Goal: Transaction & Acquisition: Purchase product/service

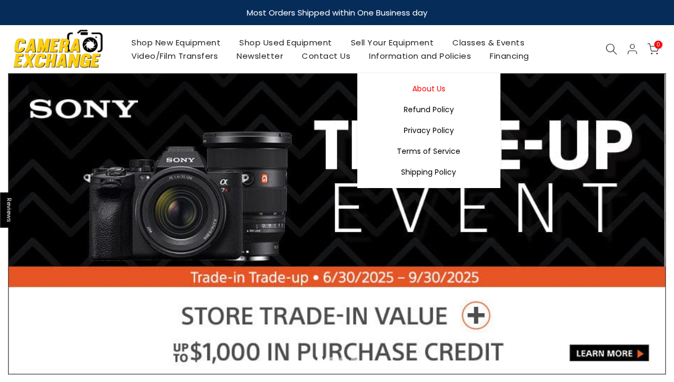
click at [426, 87] on link "About Us" at bounding box center [428, 88] width 143 height 21
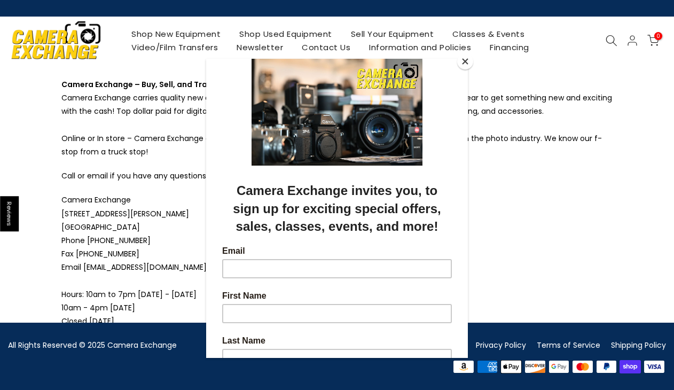
scroll to position [6, 0]
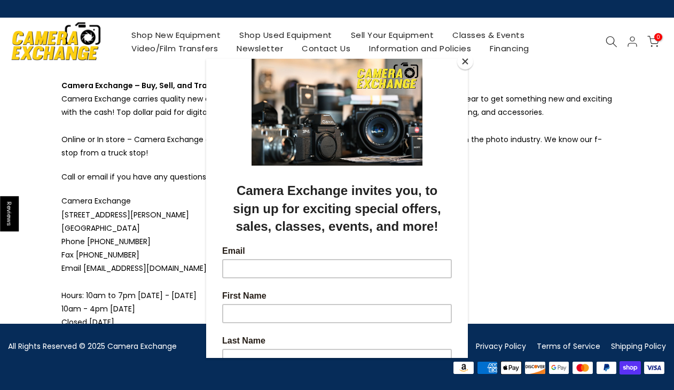
click at [489, 169] on div at bounding box center [337, 195] width 674 height 390
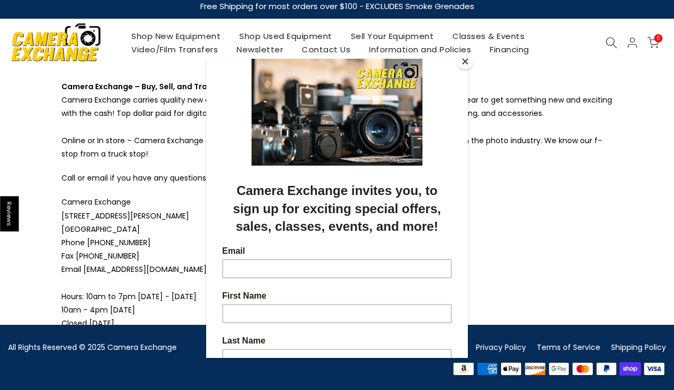
click at [463, 60] on button "Close" at bounding box center [465, 61] width 16 height 16
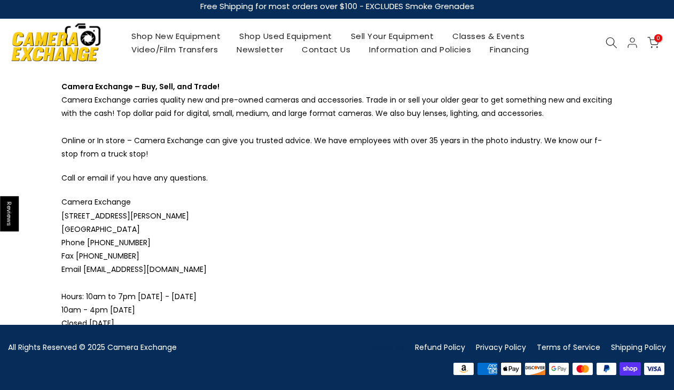
click at [289, 35] on link "Shop Used Equipment" at bounding box center [286, 35] width 112 height 13
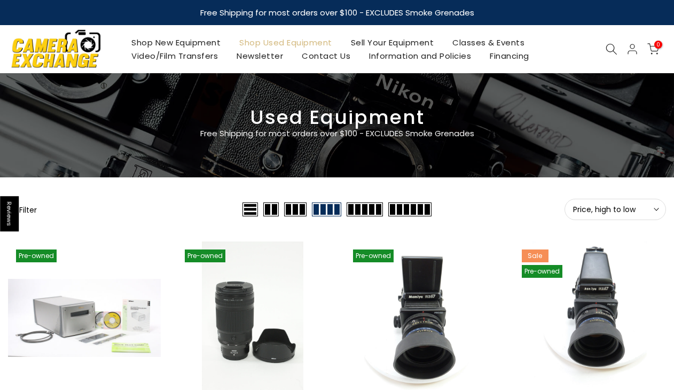
click at [28, 208] on button "Filter" at bounding box center [22, 209] width 29 height 11
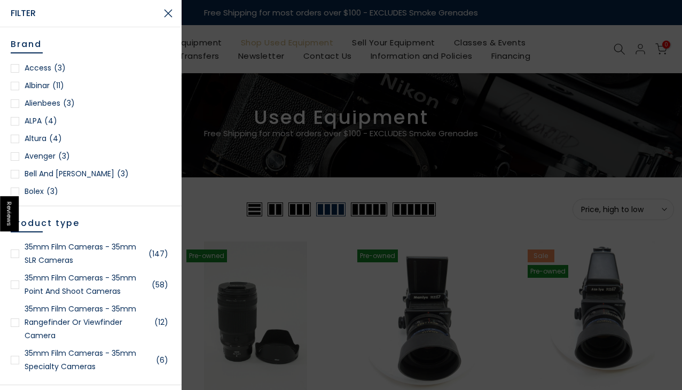
click at [16, 252] on div at bounding box center [15, 253] width 9 height 9
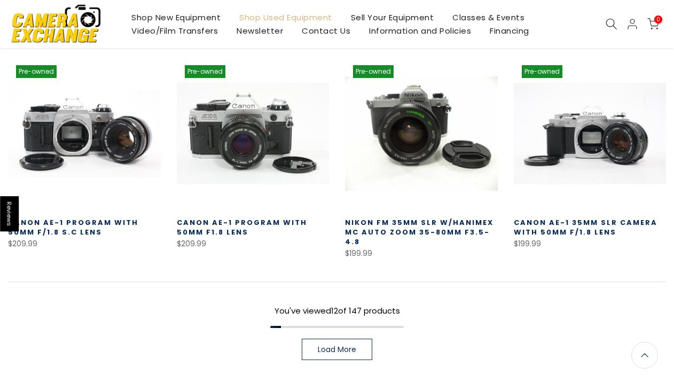
scroll to position [665, 0]
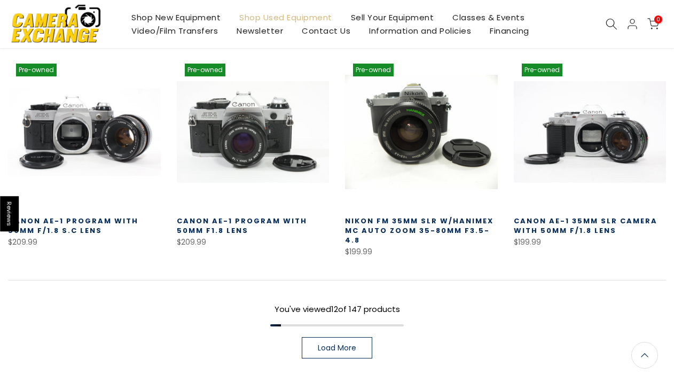
click at [342, 347] on span "Load More" at bounding box center [337, 347] width 38 height 7
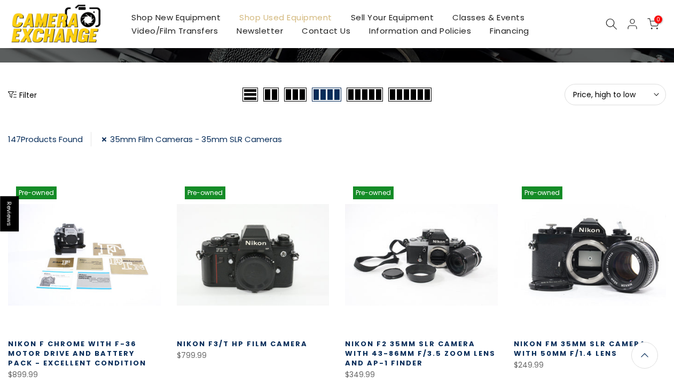
scroll to position [114, 0]
